Goal: Task Accomplishment & Management: Use online tool/utility

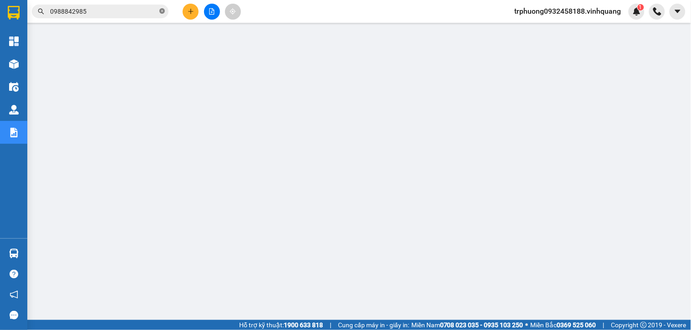
click at [163, 10] on icon "close-circle" at bounding box center [162, 10] width 5 height 5
click at [144, 10] on input "text" at bounding box center [104, 11] width 108 height 10
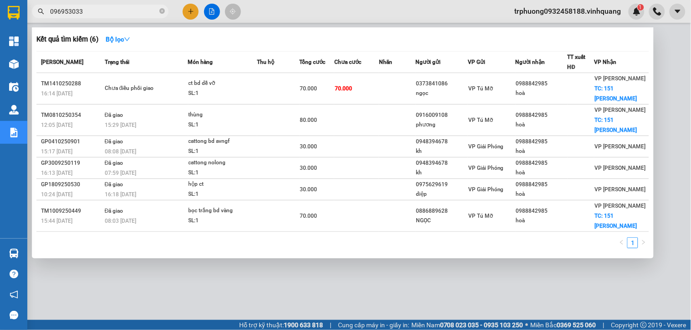
type input "0969530333"
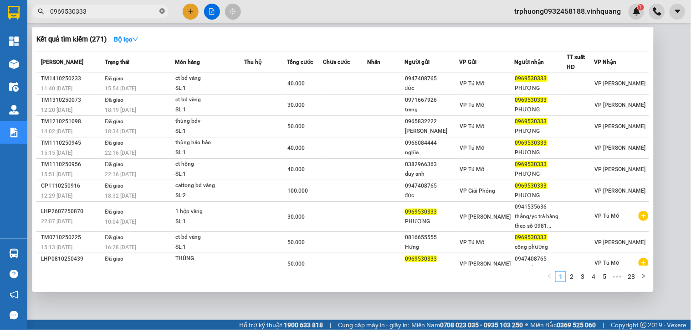
click at [161, 11] on icon "close-circle" at bounding box center [162, 10] width 5 height 5
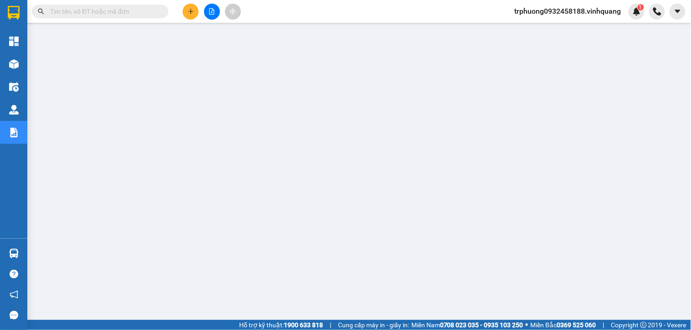
click at [153, 11] on input "text" at bounding box center [104, 11] width 108 height 10
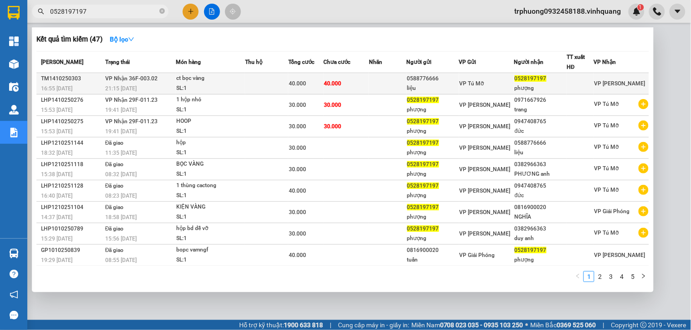
type input "0528197197"
click at [340, 80] on span "40.000" at bounding box center [333, 83] width 17 height 6
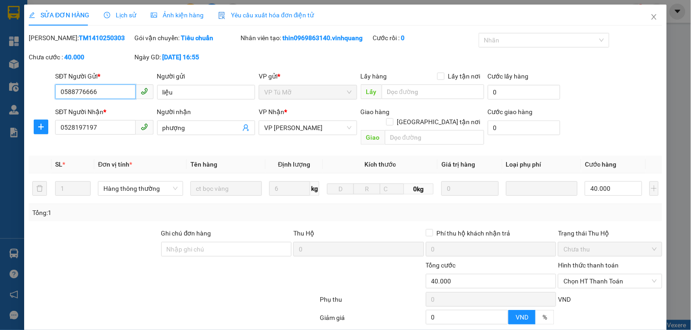
type input "0588776666"
type input "liệu"
type input "0528197197"
type input "phượng"
type input "0"
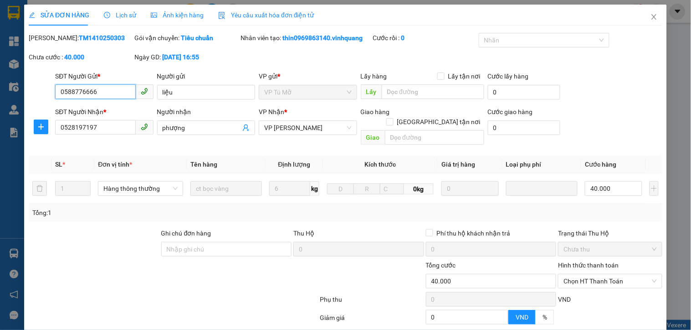
type input "40.000"
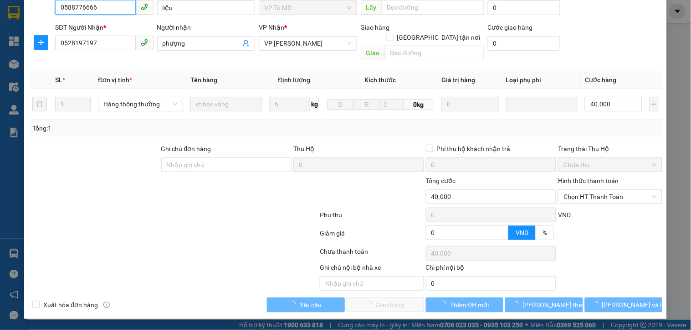
scroll to position [74, 0]
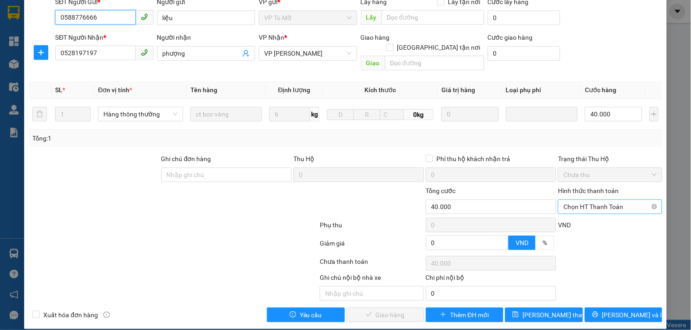
click at [595, 200] on span "Chọn HT Thanh Toán" at bounding box center [610, 207] width 93 height 14
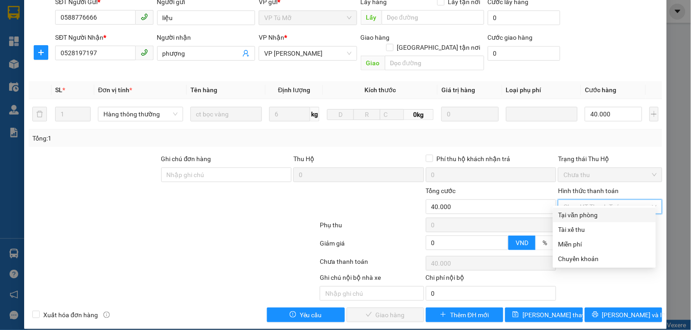
click at [587, 213] on div "Tại văn phòng" at bounding box center [605, 215] width 92 height 10
type input "0"
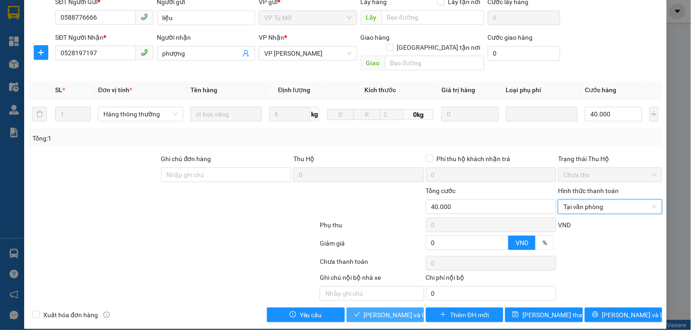
click at [407, 309] on span "[PERSON_NAME] và Giao hàng" at bounding box center [408, 314] width 88 height 10
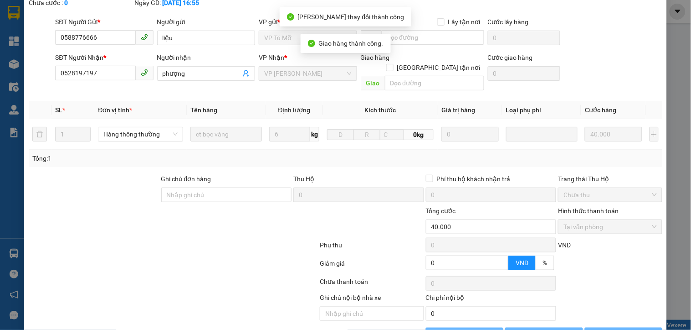
scroll to position [94, 0]
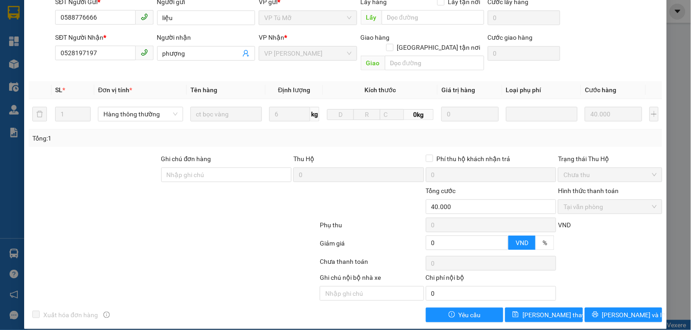
click at [16, 257] on div "SỬA ĐƠN HÀNG Lịch sử Ảnh kiện hàng Yêu cầu xuất hóa đơn điện tử Total Paid Fee …" at bounding box center [345, 165] width 691 height 330
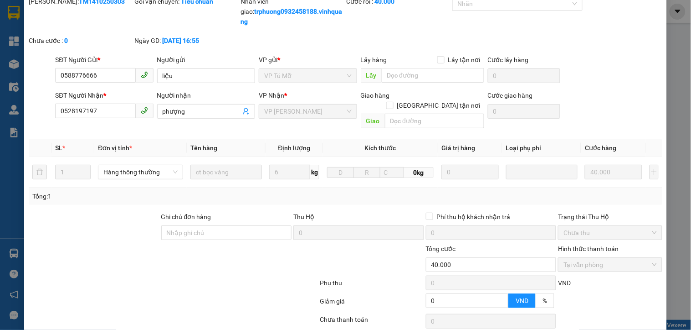
scroll to position [0, 0]
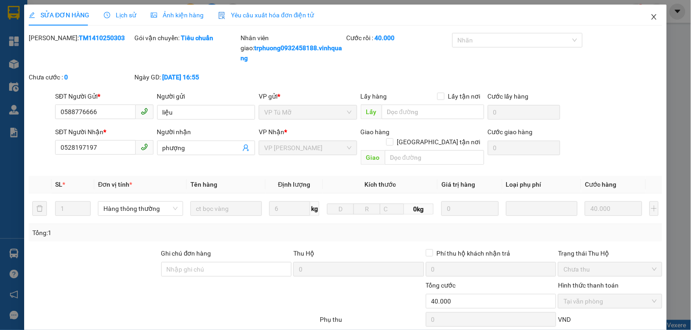
click at [652, 18] on icon "close" at bounding box center [654, 16] width 5 height 5
click at [647, 18] on div "trphuong0932458188.vinhquang 1" at bounding box center [600, 12] width 184 height 16
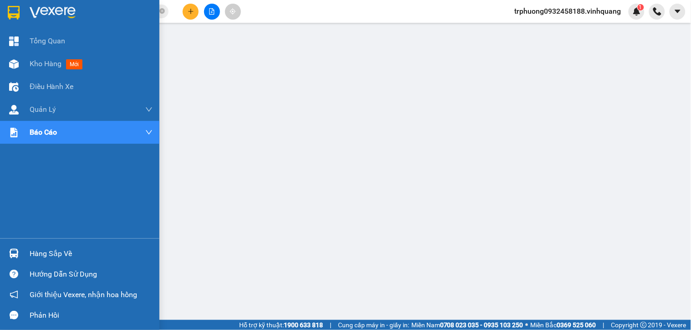
click at [68, 252] on div "Hàng sắp về" at bounding box center [91, 254] width 123 height 14
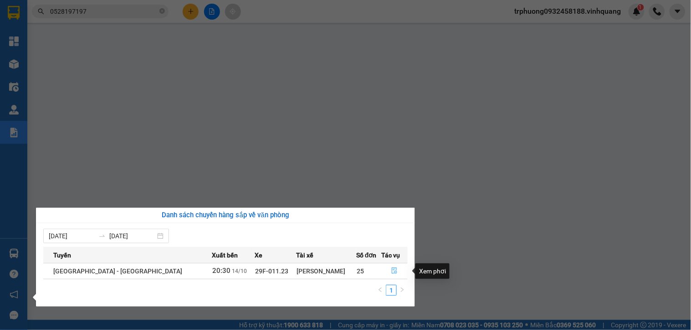
click at [392, 272] on icon "file-done" at bounding box center [394, 270] width 5 height 6
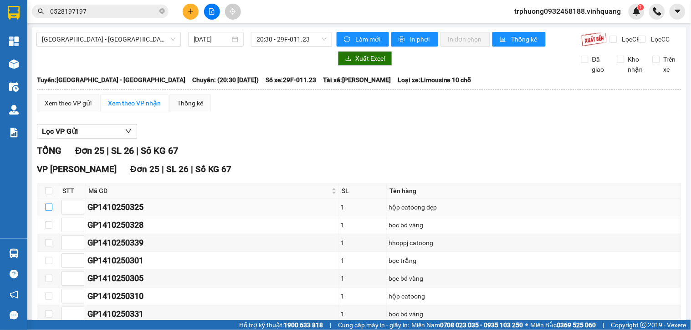
click at [46, 211] on input "checkbox" at bounding box center [48, 206] width 7 height 7
checkbox input "true"
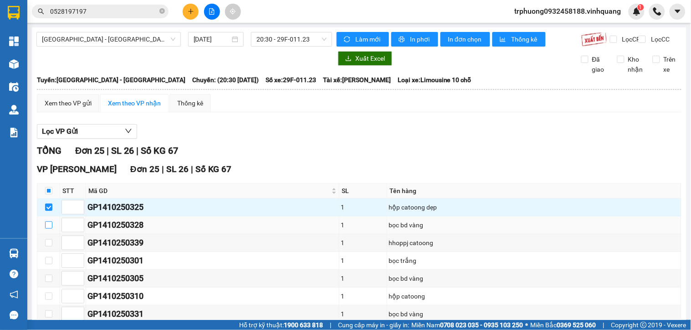
click at [47, 228] on input "checkbox" at bounding box center [48, 224] width 7 height 7
checkbox input "true"
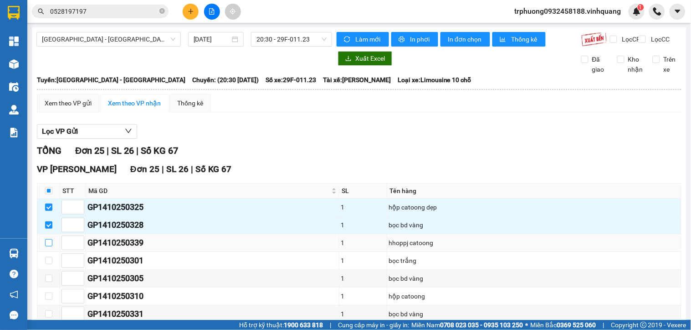
click at [49, 246] on input "checkbox" at bounding box center [48, 242] width 7 height 7
checkbox input "true"
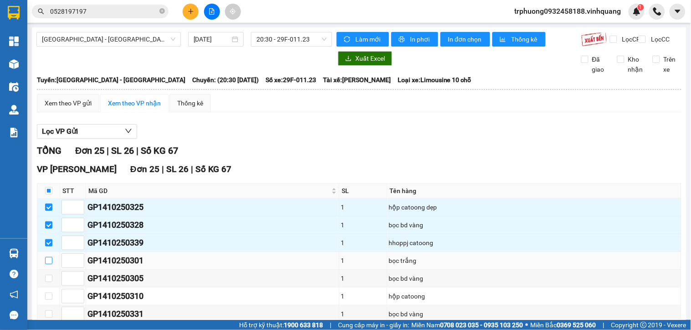
click at [49, 264] on input "checkbox" at bounding box center [48, 260] width 7 height 7
checkbox input "true"
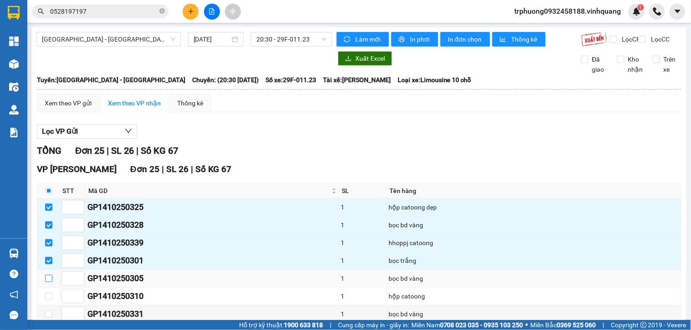
click at [49, 282] on input "checkbox" at bounding box center [48, 277] width 7 height 7
drag, startPoint x: 49, startPoint y: 287, endPoint x: 52, endPoint y: 294, distance: 7.6
click at [52, 287] on td at bounding box center [48, 278] width 23 height 18
click at [49, 282] on input "checkbox" at bounding box center [48, 277] width 7 height 7
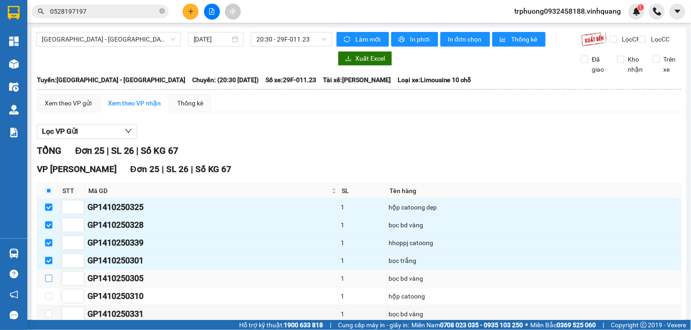
click at [49, 282] on input "checkbox" at bounding box center [48, 277] width 7 height 7
checkbox input "true"
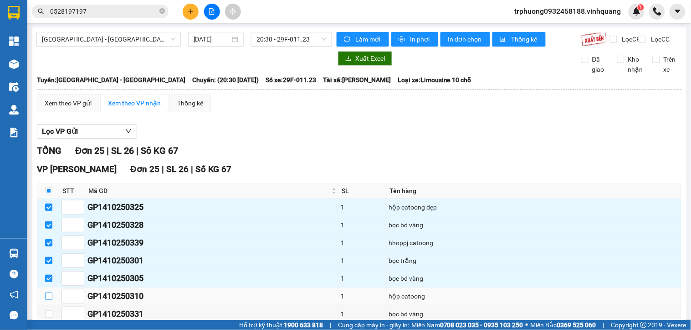
click at [49, 299] on input "checkbox" at bounding box center [48, 295] width 7 height 7
checkbox input "true"
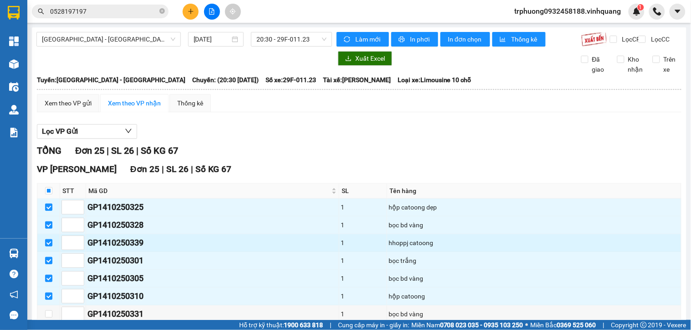
scroll to position [169, 0]
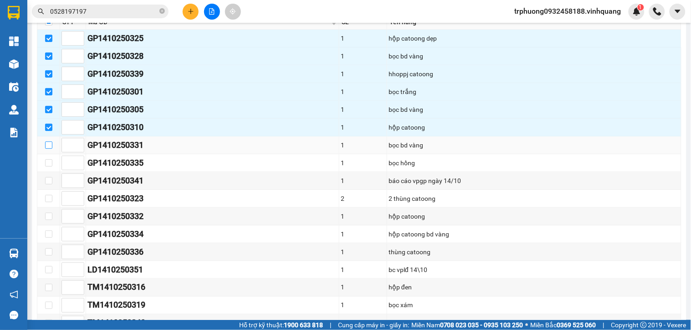
click at [51, 149] on input "checkbox" at bounding box center [48, 144] width 7 height 7
checkbox input "true"
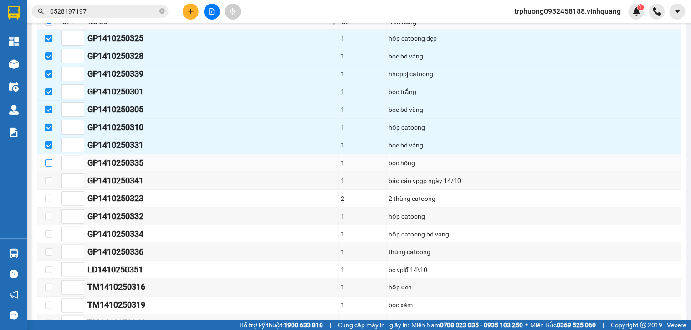
click at [51, 166] on input "checkbox" at bounding box center [48, 162] width 7 height 7
click at [48, 166] on input "checkbox" at bounding box center [48, 162] width 7 height 7
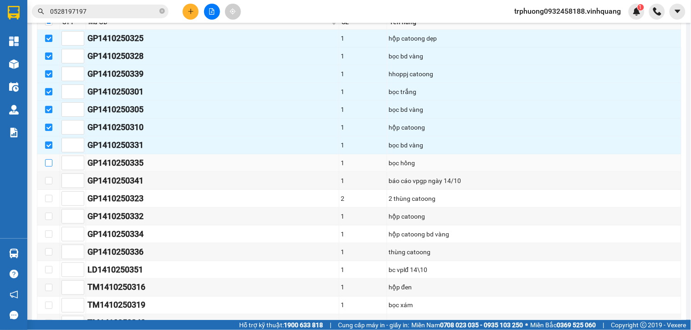
checkbox input "true"
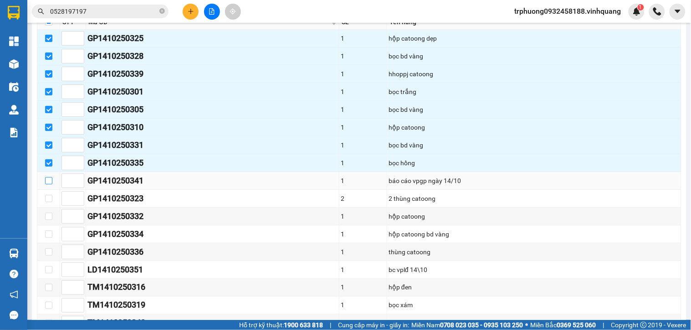
click at [48, 184] on input "checkbox" at bounding box center [48, 180] width 7 height 7
checkbox input "true"
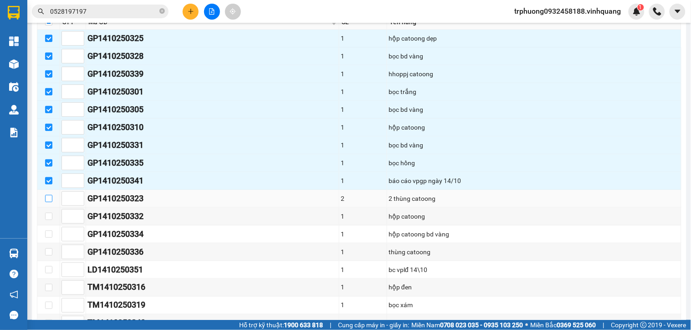
click at [48, 202] on input "checkbox" at bounding box center [48, 198] width 7 height 7
checkbox input "true"
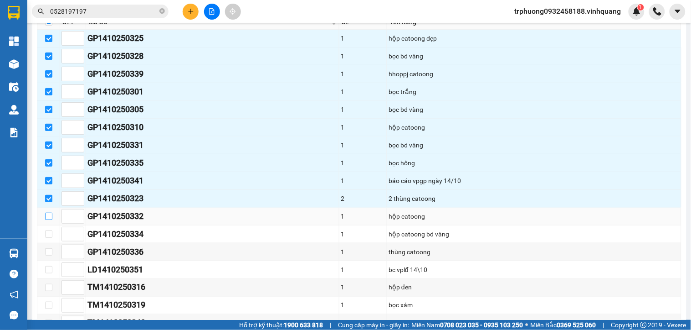
click at [49, 220] on input "checkbox" at bounding box center [48, 215] width 7 height 7
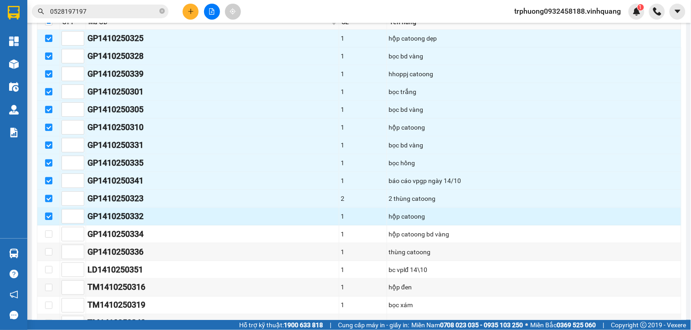
click at [49, 220] on input "checkbox" at bounding box center [48, 215] width 7 height 7
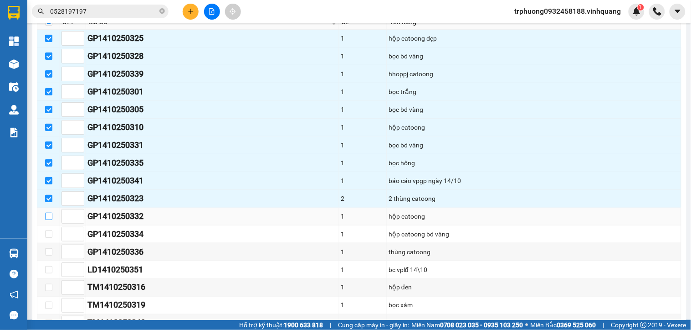
click at [49, 220] on input "checkbox" at bounding box center [48, 215] width 7 height 7
checkbox input "true"
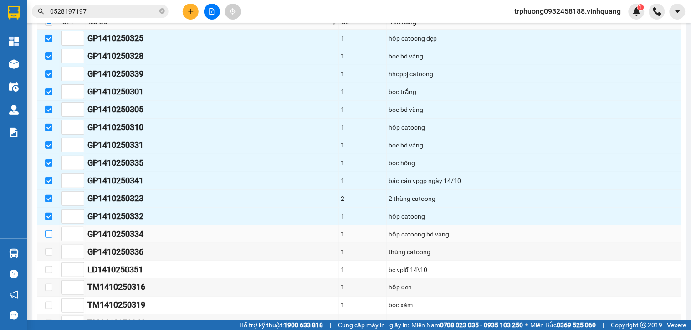
click at [49, 237] on input "checkbox" at bounding box center [48, 233] width 7 height 7
checkbox input "true"
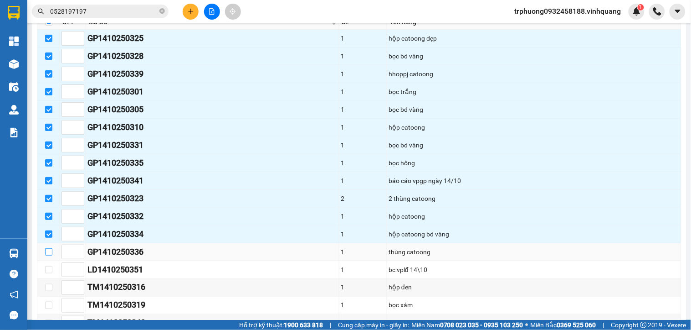
click at [46, 255] on input "checkbox" at bounding box center [48, 251] width 7 height 7
checkbox input "true"
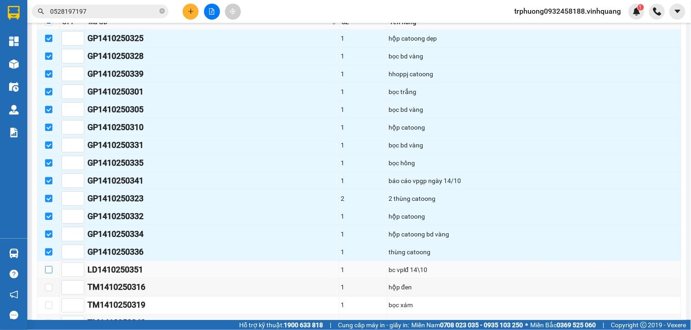
click at [46, 274] on label at bounding box center [48, 269] width 7 height 10
click at [46, 273] on input "checkbox" at bounding box center [48, 269] width 7 height 7
checkbox input "true"
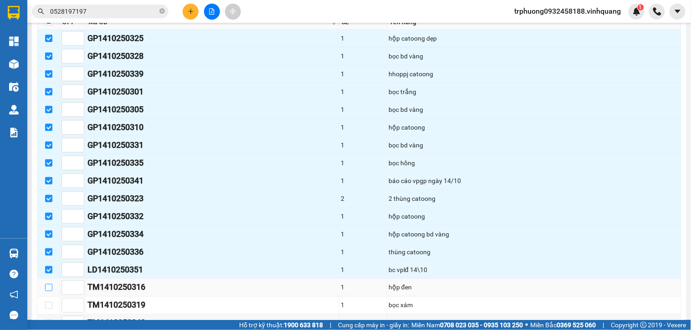
click at [47, 291] on input "checkbox" at bounding box center [48, 286] width 7 height 7
checkbox input "true"
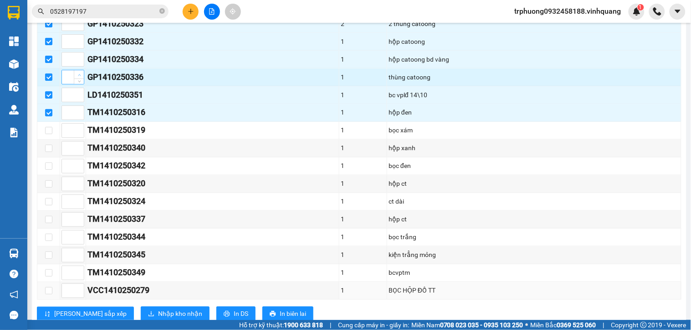
scroll to position [381, 0]
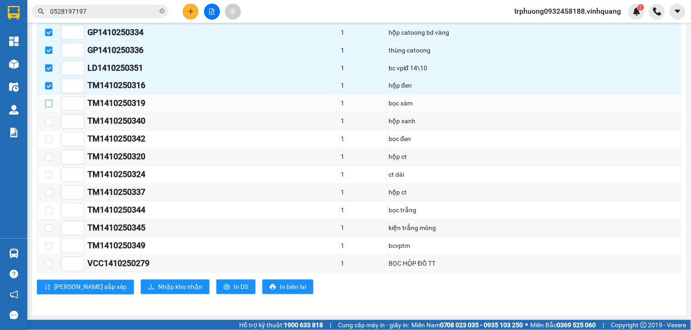
click at [49, 105] on input "checkbox" at bounding box center [48, 103] width 7 height 7
checkbox input "true"
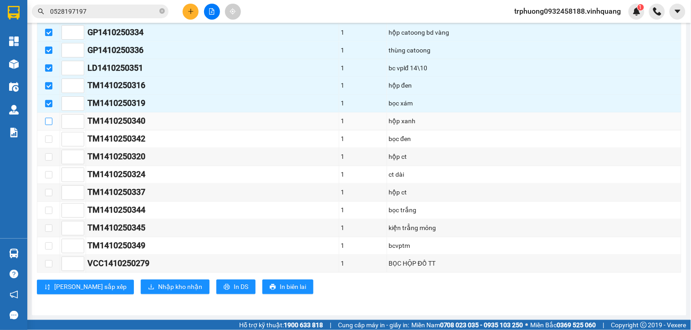
click at [52, 121] on input "checkbox" at bounding box center [48, 121] width 7 height 7
checkbox input "true"
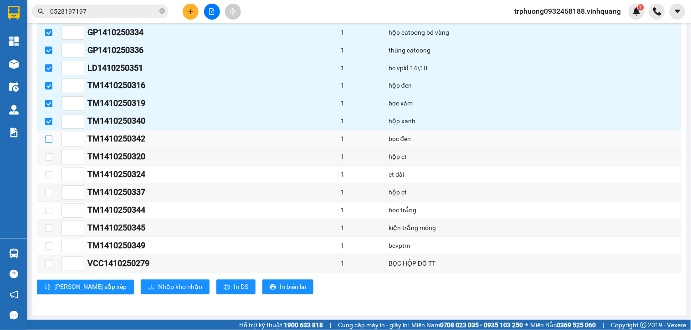
click at [48, 135] on input "checkbox" at bounding box center [48, 138] width 7 height 7
checkbox input "true"
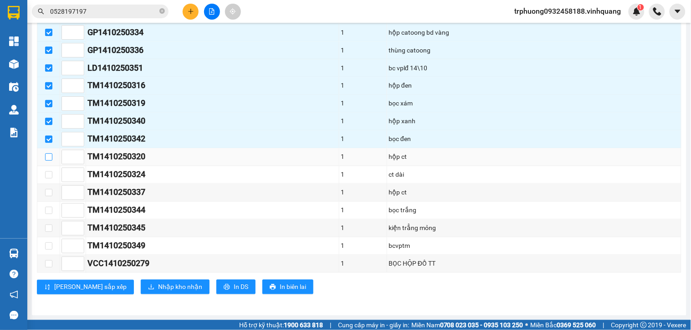
click at [46, 155] on input "checkbox" at bounding box center [48, 156] width 7 height 7
checkbox input "true"
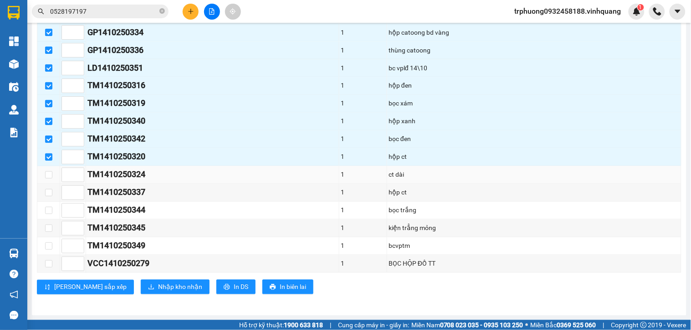
click at [49, 179] on td at bounding box center [48, 175] width 23 height 18
click at [49, 175] on input "checkbox" at bounding box center [48, 174] width 7 height 7
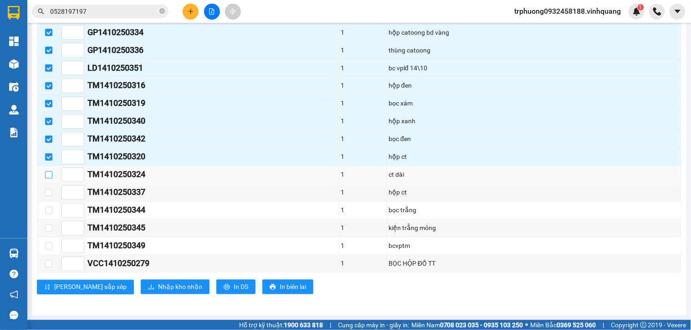
checkbox input "true"
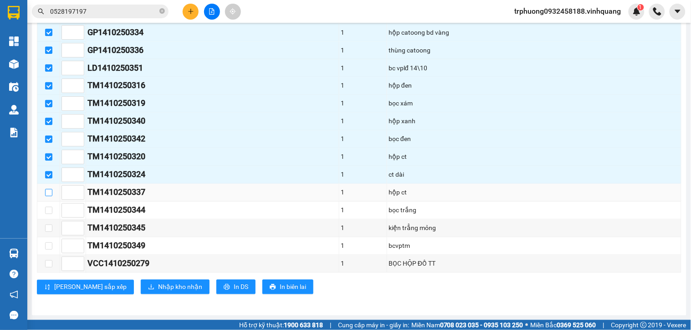
click at [47, 193] on input "checkbox" at bounding box center [48, 192] width 7 height 7
checkbox input "true"
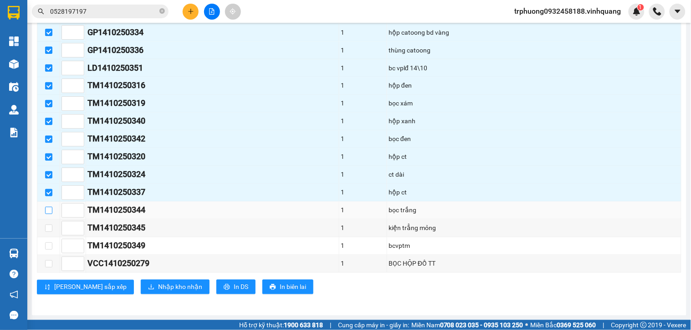
click at [46, 211] on input "checkbox" at bounding box center [48, 209] width 7 height 7
checkbox input "true"
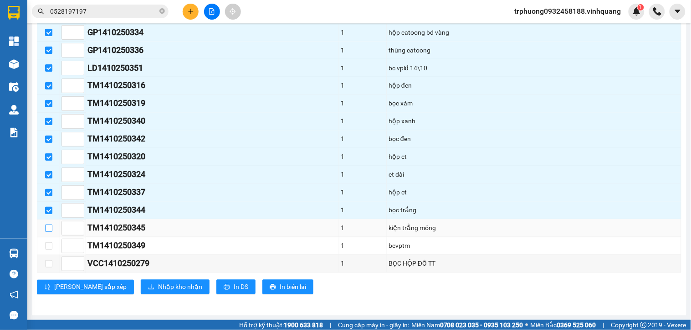
click at [51, 228] on input "checkbox" at bounding box center [48, 227] width 7 height 7
checkbox input "true"
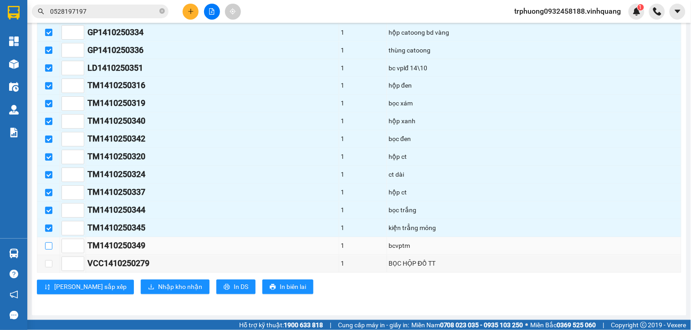
click at [51, 246] on input "checkbox" at bounding box center [48, 245] width 7 height 7
checkbox input "true"
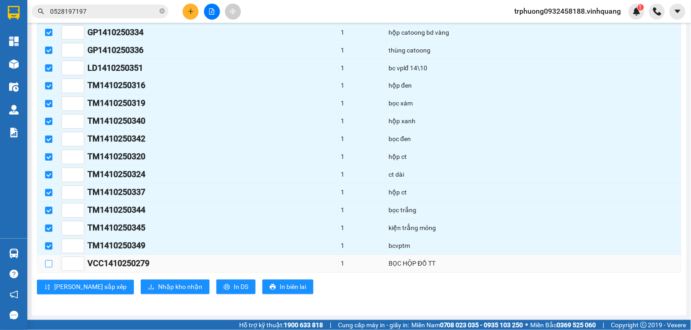
click at [48, 263] on input "checkbox" at bounding box center [48, 263] width 7 height 7
checkbox input "true"
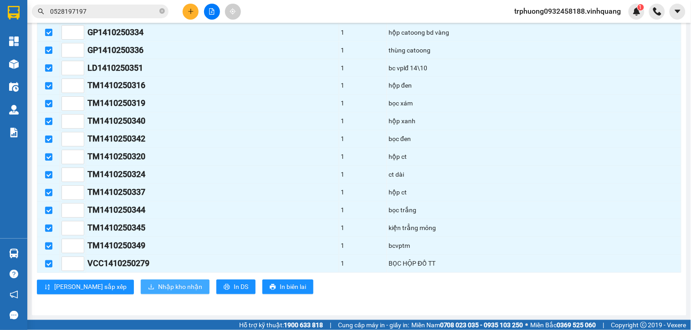
click at [158, 287] on span "Nhập kho nhận" at bounding box center [180, 287] width 44 height 10
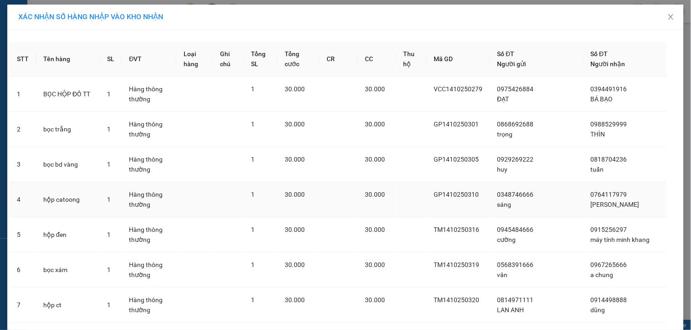
click at [358, 201] on td at bounding box center [339, 199] width 38 height 35
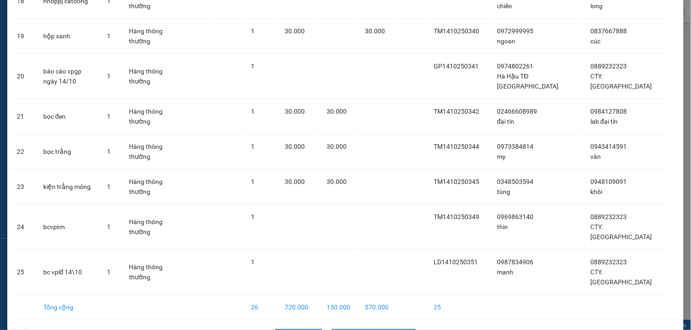
scroll to position [711, 0]
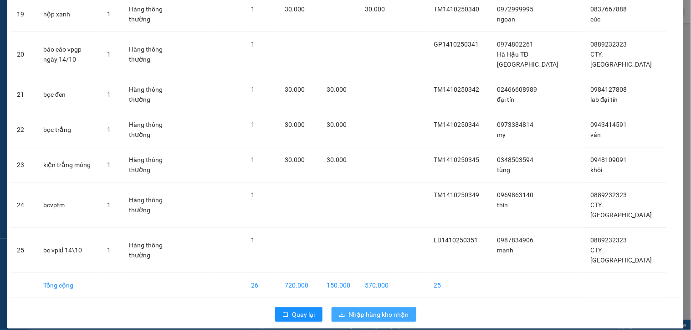
click at [362, 309] on span "Nhập hàng kho nhận" at bounding box center [379, 314] width 60 height 10
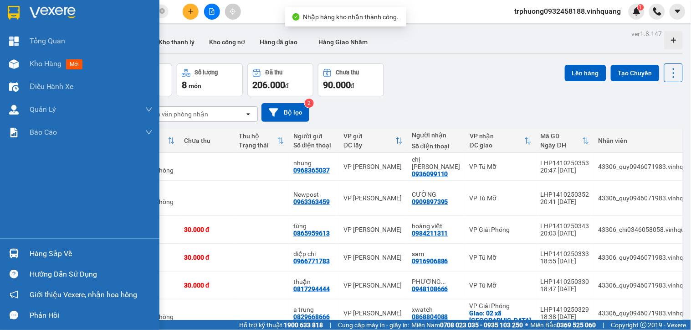
click at [26, 253] on div "Hàng sắp về" at bounding box center [80, 253] width 160 height 21
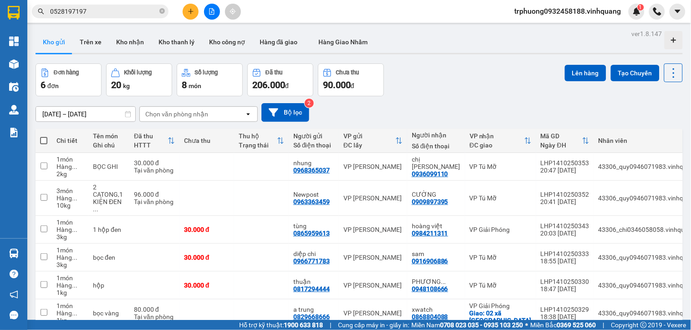
click at [426, 92] on section "Kết quả tìm kiếm ( 47 ) Bộ lọc Mã ĐH Trạng thái Món hàng Thu hộ Tổng cước Chưa …" at bounding box center [345, 165] width 691 height 330
